Goal: Navigation & Orientation: Locate item on page

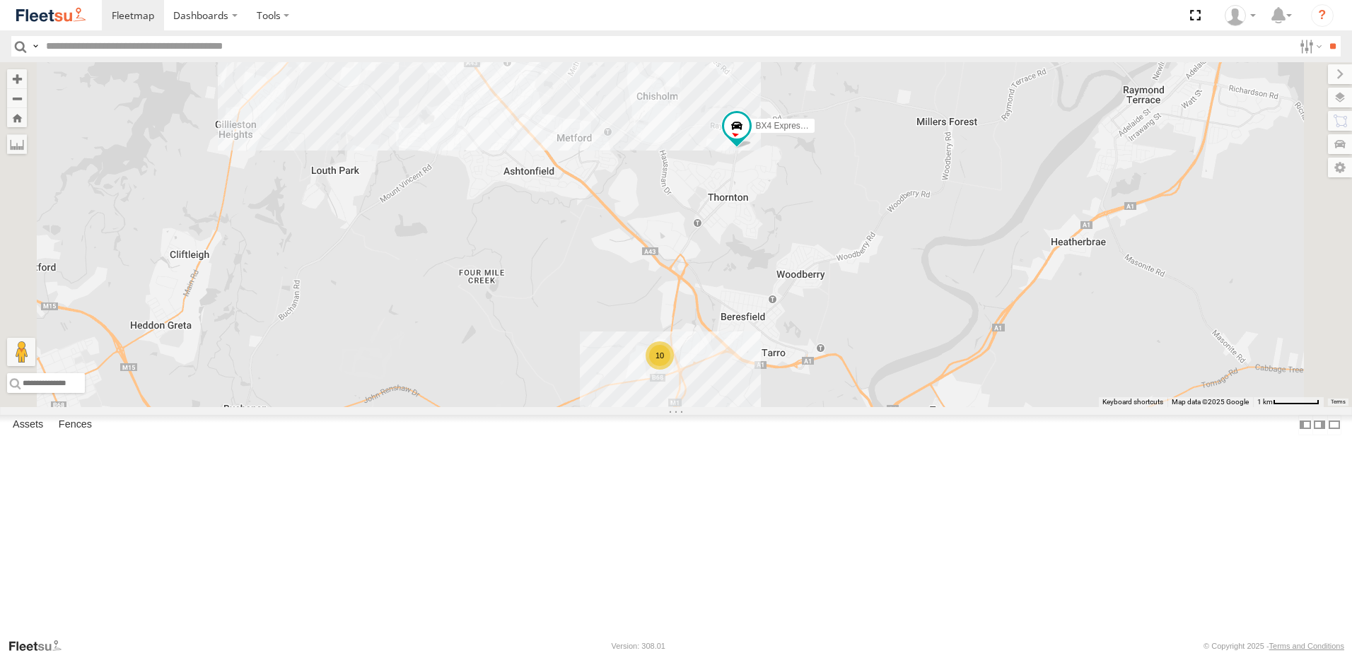
drag, startPoint x: 1007, startPoint y: 307, endPoint x: 1015, endPoint y: 293, distance: 15.5
click at [1015, 294] on div "LX3 Express Ute BX4 Express Ute CX1 Express Ute 10" at bounding box center [676, 234] width 1352 height 345
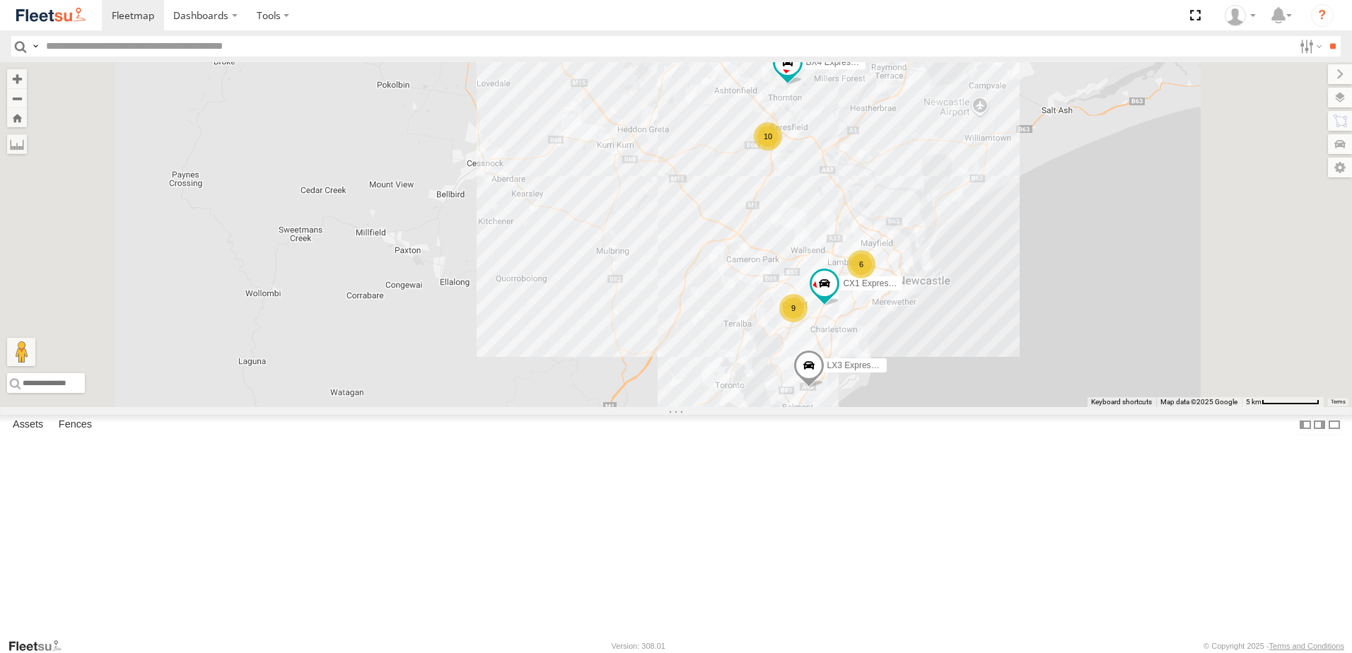
drag, startPoint x: 962, startPoint y: 476, endPoint x: 964, endPoint y: 337, distance: 139.3
click at [964, 337] on div "LX3 Express Ute BX4 Express Ute CX1 Express Ute 10 6 9" at bounding box center [676, 234] width 1352 height 345
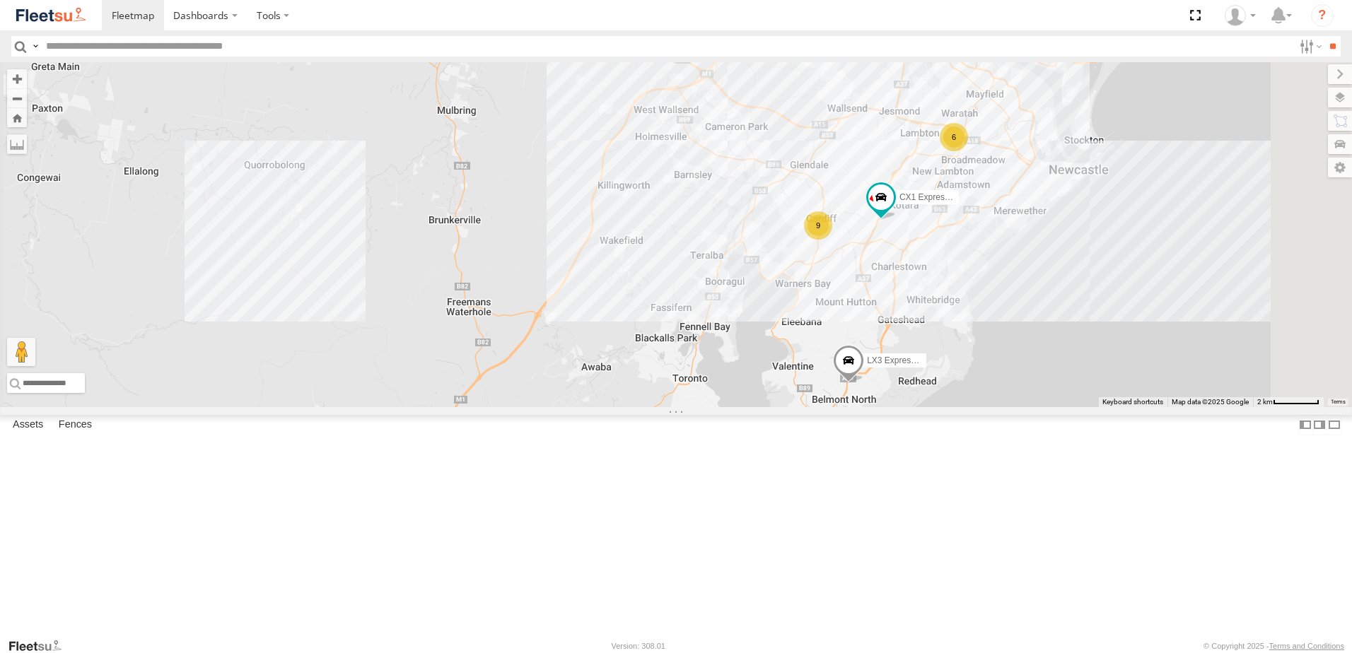
click at [864, 383] on span at bounding box center [848, 364] width 31 height 38
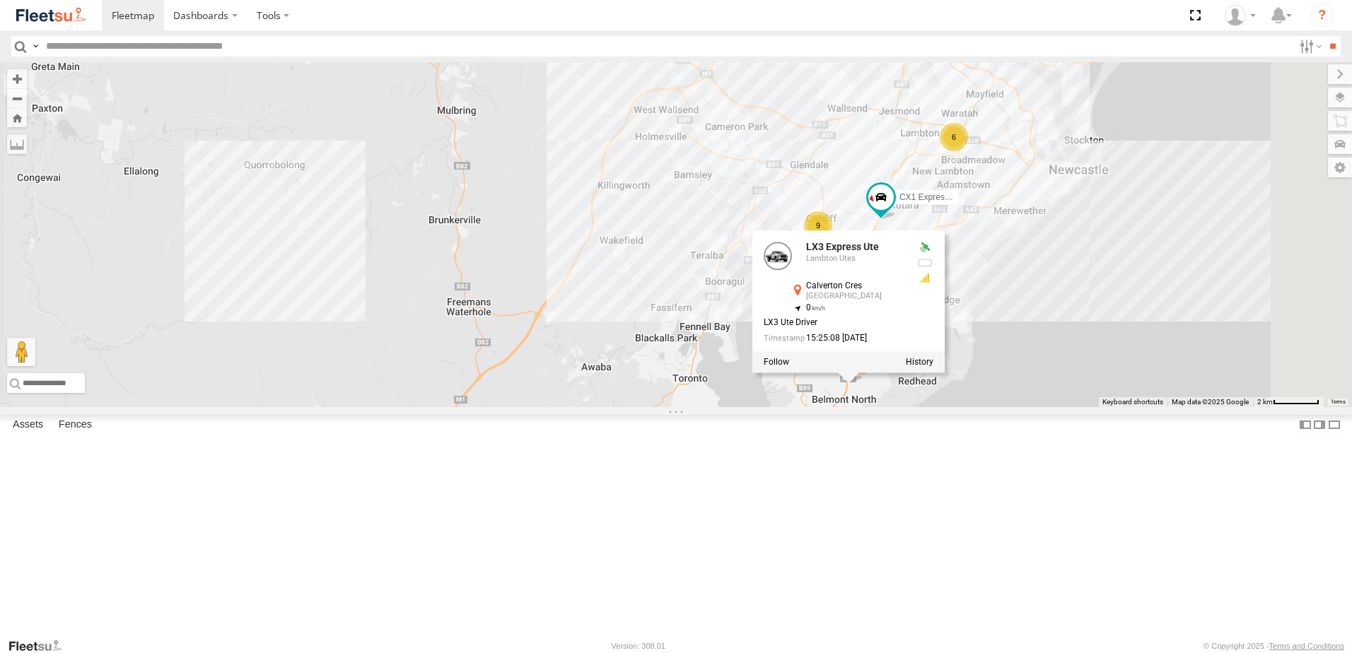
click at [1046, 407] on div "LX3 Express Ute BX4 Express Ute CX1 Express Ute 6 9 LX3 Express Ute Lambton Ute…" at bounding box center [676, 234] width 1352 height 345
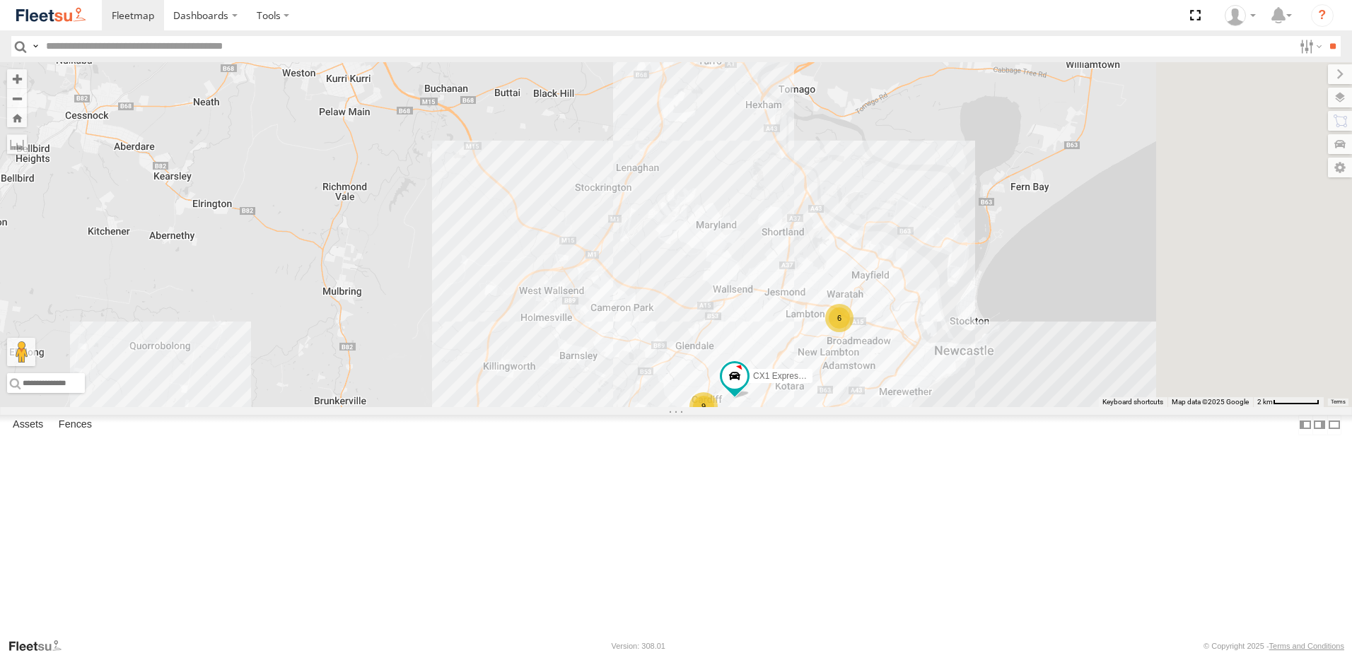
drag, startPoint x: 1154, startPoint y: 269, endPoint x: 1037, endPoint y: 451, distance: 216.6
click at [1037, 407] on div "LX3 Express Ute BX4 Express Ute CX1 Express Ute 6 9" at bounding box center [676, 234] width 1352 height 345
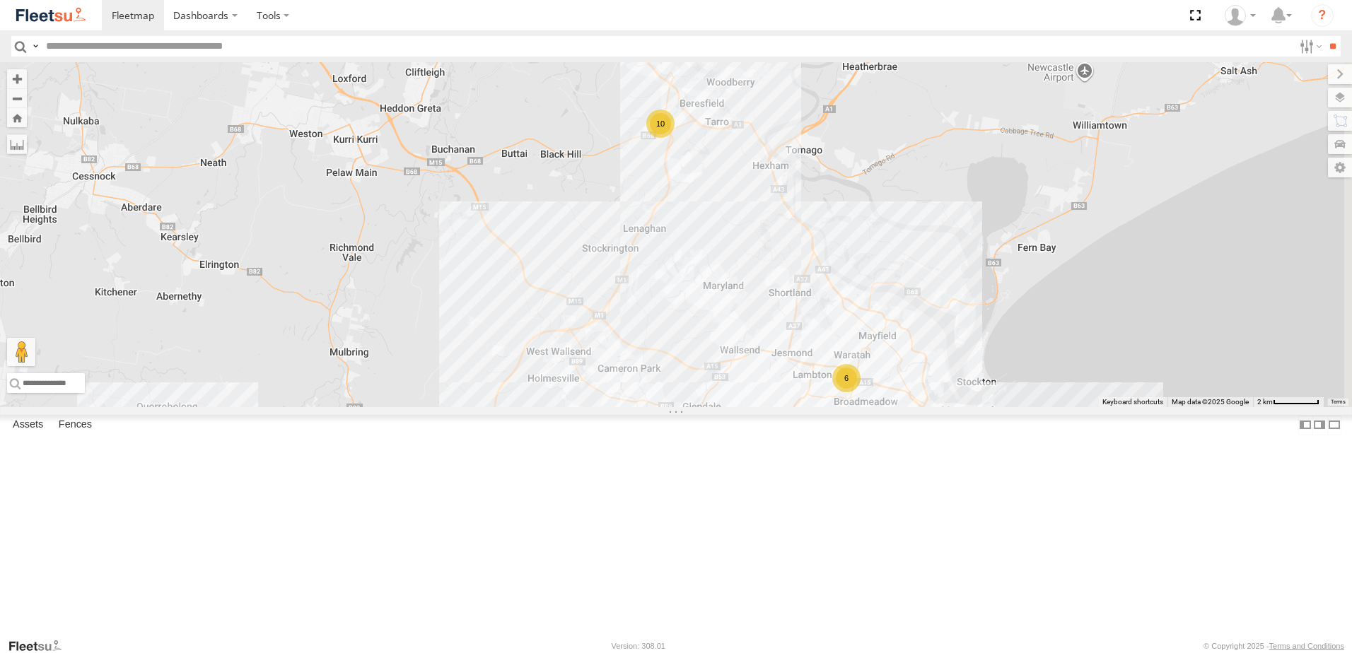
drag, startPoint x: 948, startPoint y: 279, endPoint x: 915, endPoint y: 347, distance: 75.9
click at [915, 347] on div "LX3 Express Ute BX4 Express Ute CX1 Express Ute 6 9 10" at bounding box center [676, 234] width 1352 height 345
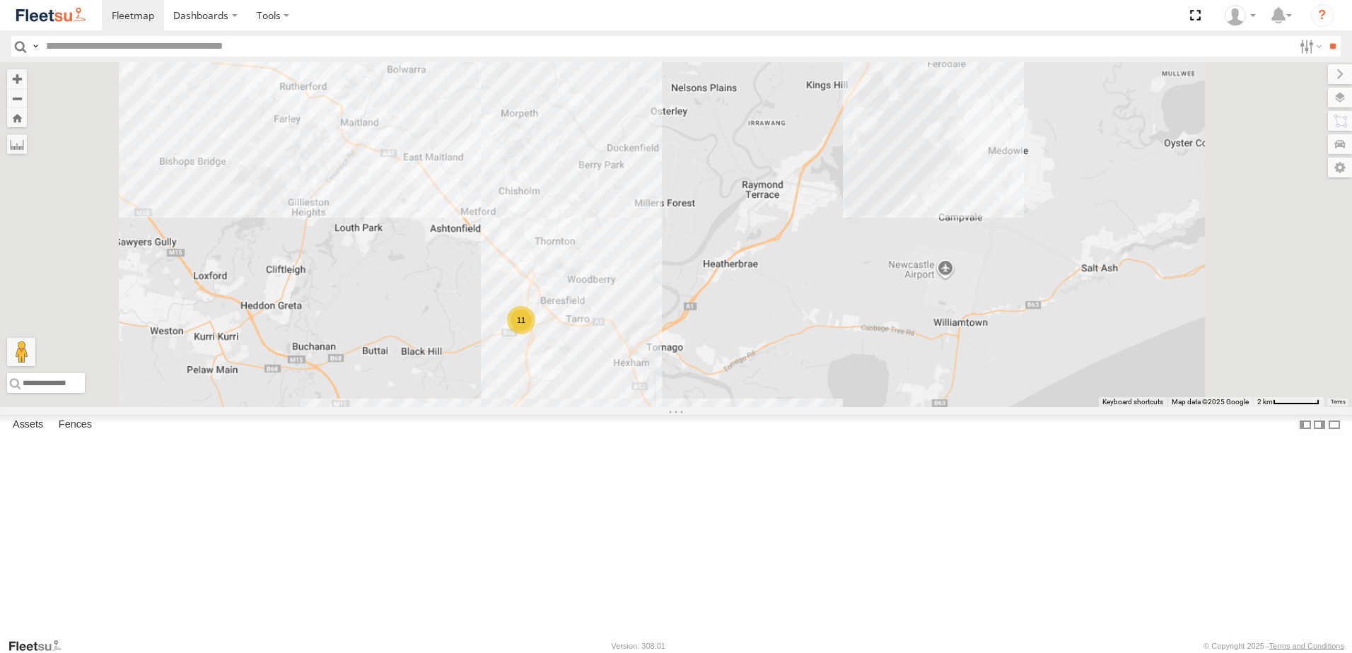
drag, startPoint x: 714, startPoint y: 460, endPoint x: 728, endPoint y: 392, distance: 69.4
click at [726, 400] on div "11" at bounding box center [676, 234] width 1352 height 345
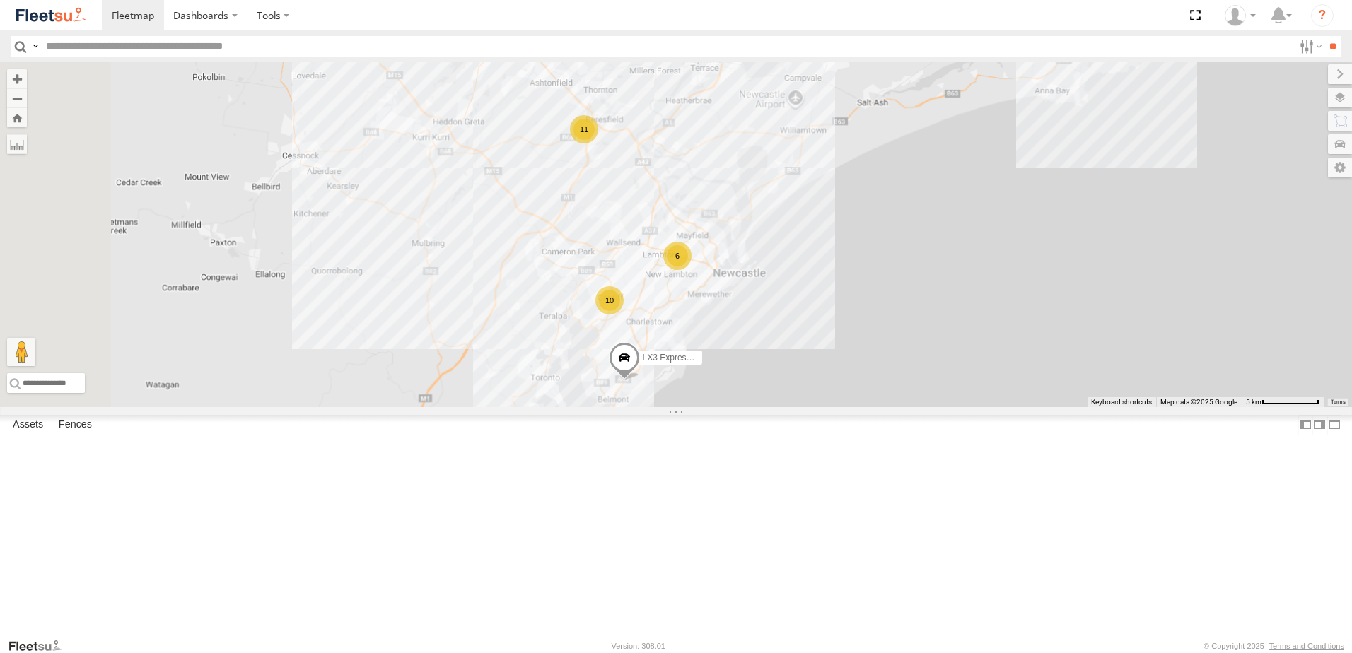
drag, startPoint x: 806, startPoint y: 400, endPoint x: 819, endPoint y: 349, distance: 52.0
click at [819, 349] on div "11 6 10 LX3 Express Ute" at bounding box center [676, 234] width 1352 height 345
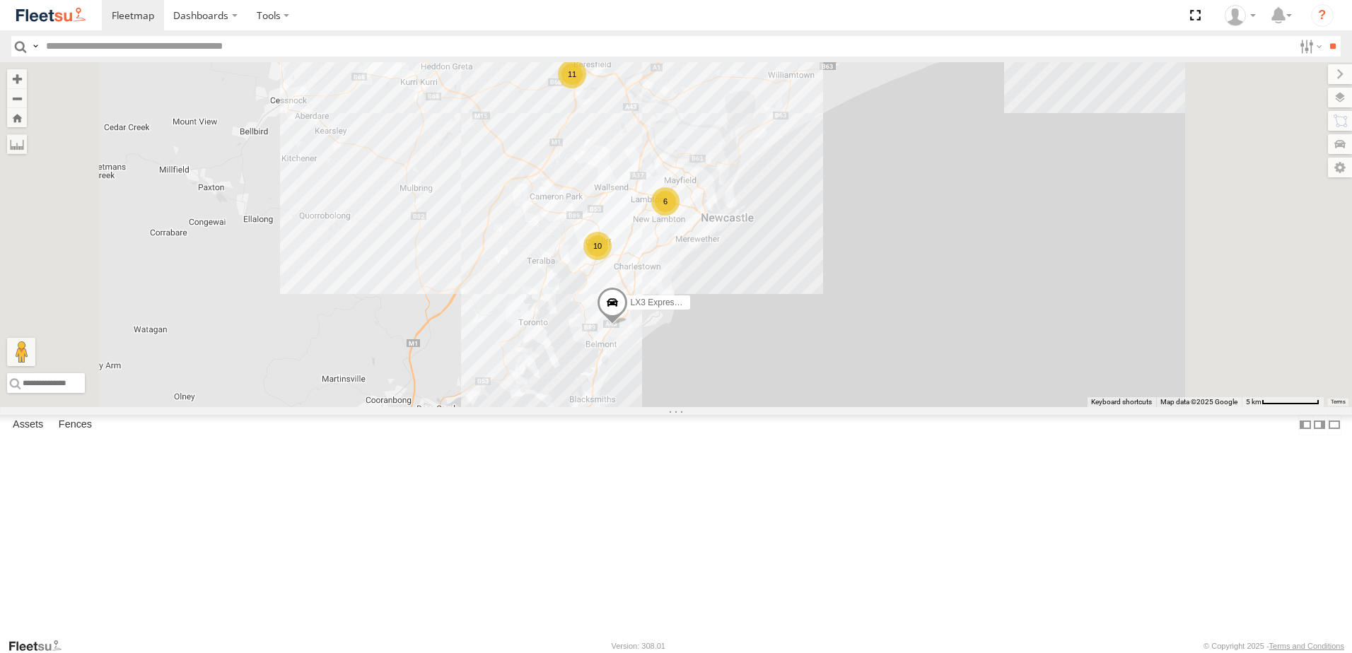
drag, startPoint x: 717, startPoint y: 422, endPoint x: 698, endPoint y: 460, distance: 42.1
click at [697, 407] on div "LX3 Express Ute 11 6 10" at bounding box center [676, 234] width 1352 height 345
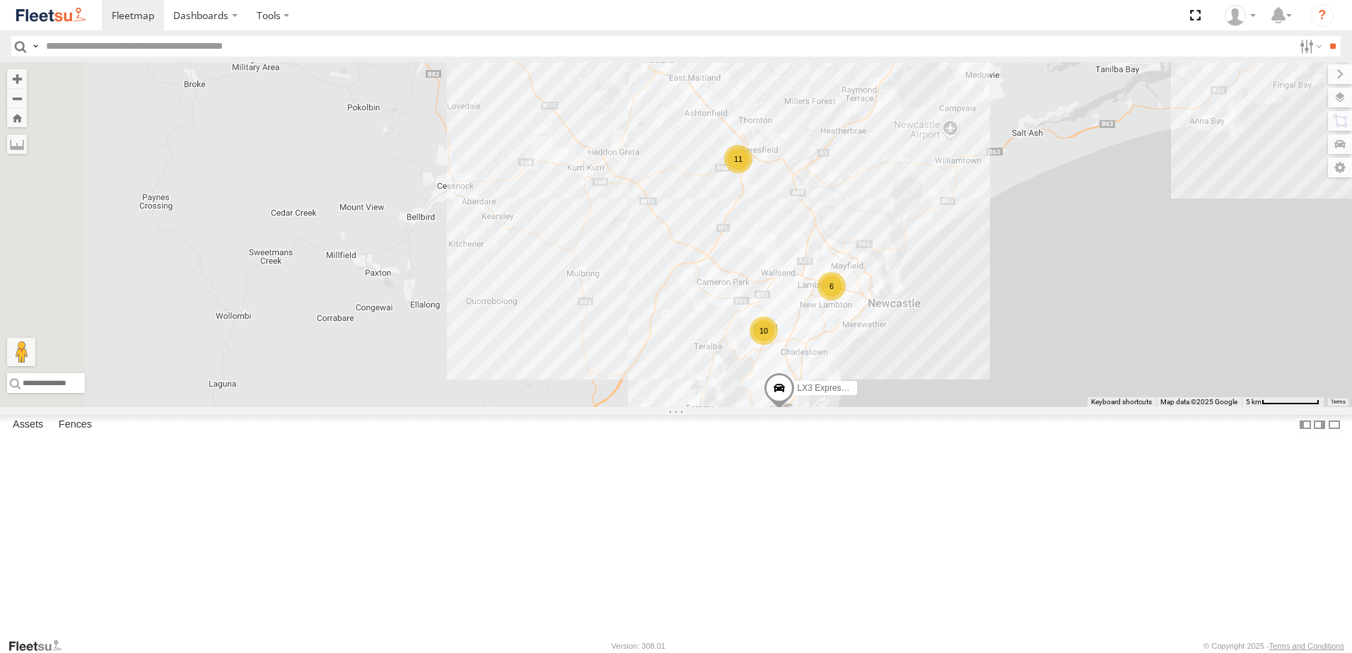
drag, startPoint x: 1025, startPoint y: 318, endPoint x: 1050, endPoint y: 247, distance: 74.7
click at [1047, 255] on div "LX3 Express Ute 11 6 10" at bounding box center [676, 234] width 1352 height 345
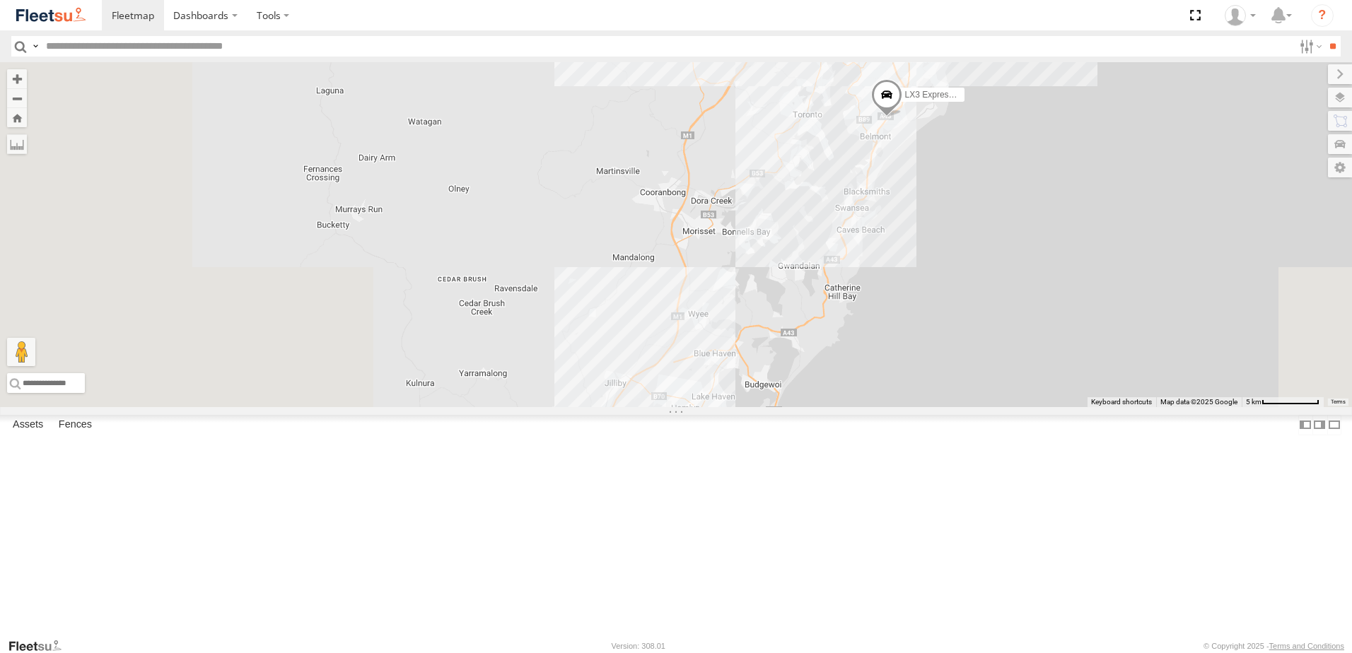
click at [977, 363] on div "LX3 Express Ute 11 6 10" at bounding box center [676, 234] width 1352 height 345
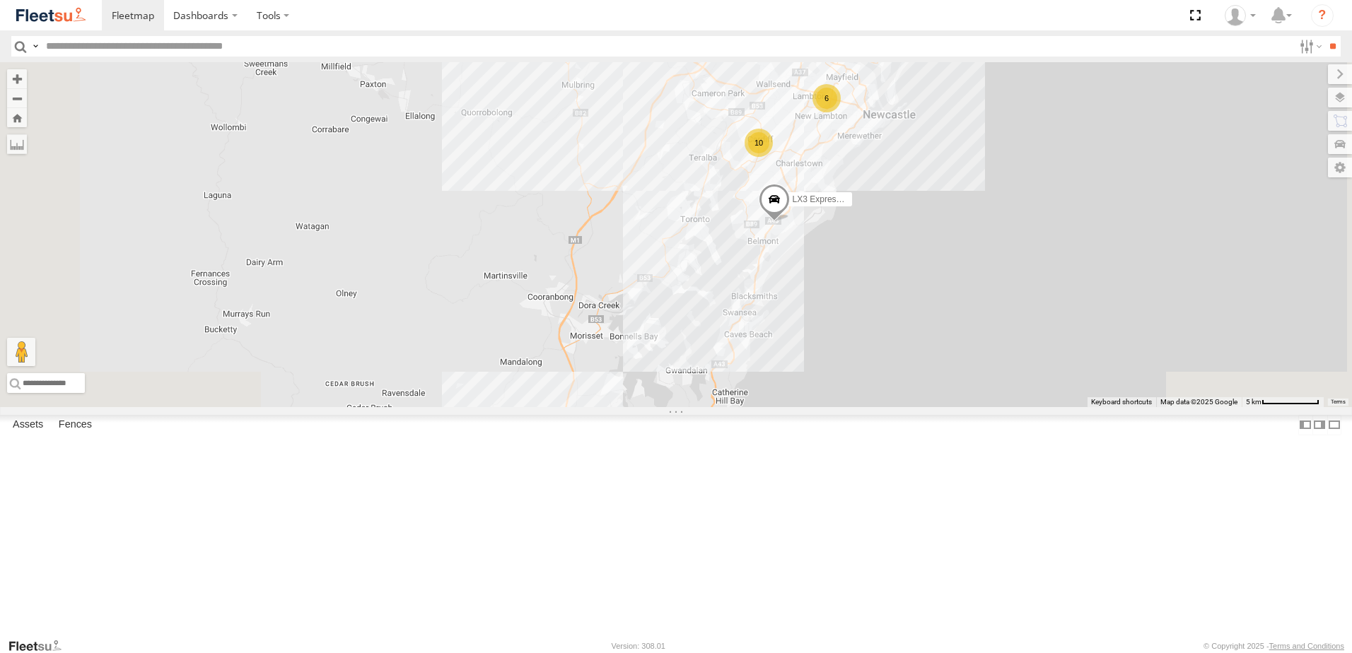
drag, startPoint x: 1139, startPoint y: 313, endPoint x: 1042, endPoint y: 359, distance: 106.6
click at [1047, 361] on div "LX3 Express Ute 11 6 10" at bounding box center [676, 234] width 1352 height 345
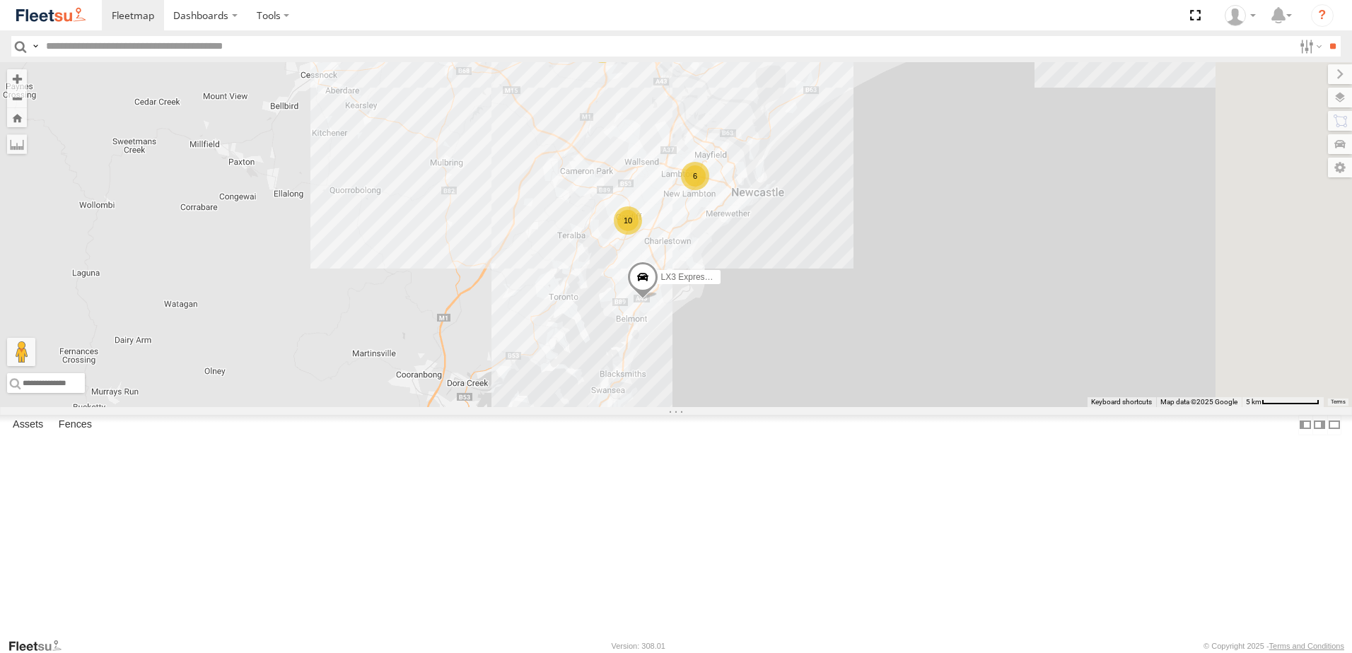
drag, startPoint x: 946, startPoint y: 191, endPoint x: 904, endPoint y: 259, distance: 80.1
click at [904, 259] on div "LX3 Express Ute 11 6 10" at bounding box center [676, 234] width 1352 height 345
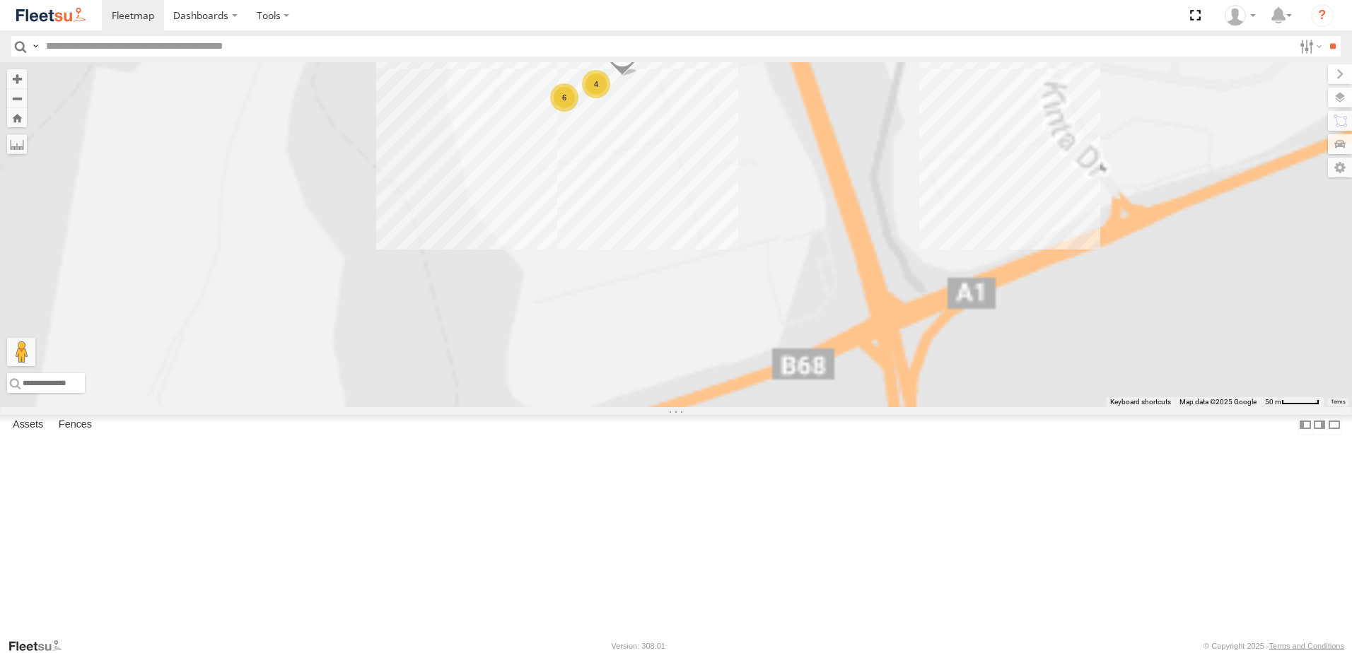
drag, startPoint x: 948, startPoint y: 301, endPoint x: 935, endPoint y: 387, distance: 87.2
click at [935, 387] on div "LX3 Express Ute 6 4 Contractor 2" at bounding box center [676, 234] width 1352 height 345
